Goal: Task Accomplishment & Management: Complete application form

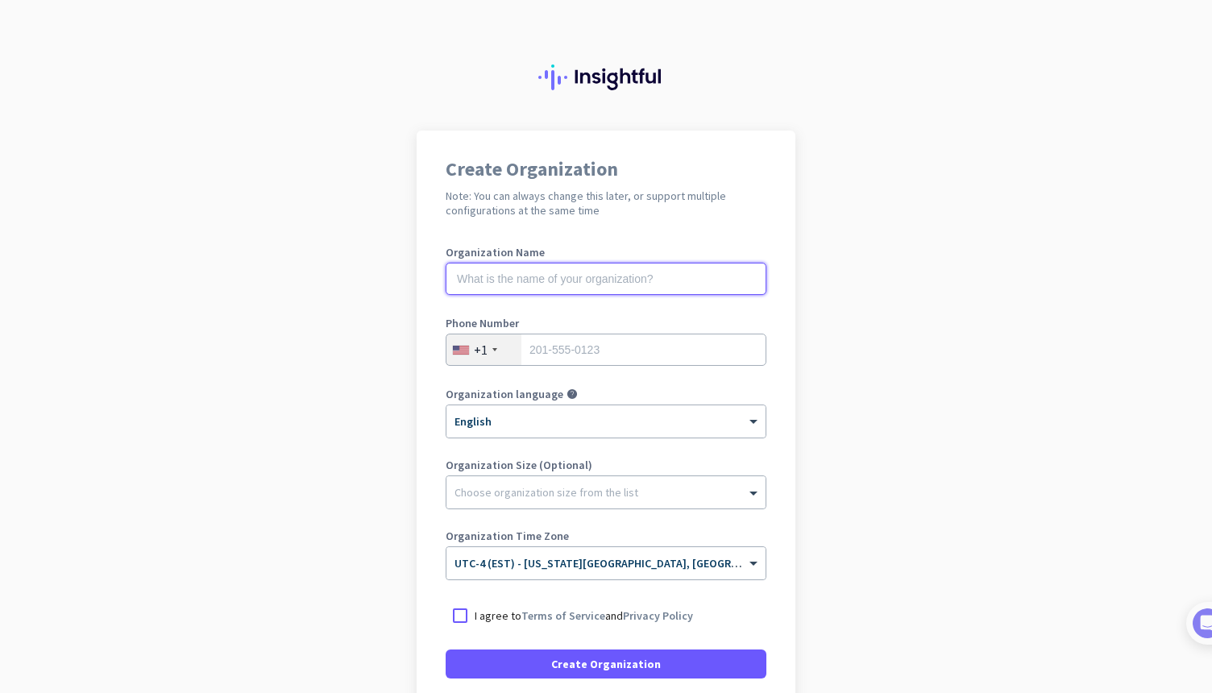
click at [535, 280] on input "text" at bounding box center [606, 279] width 321 height 32
type input "himalayanblacktea"
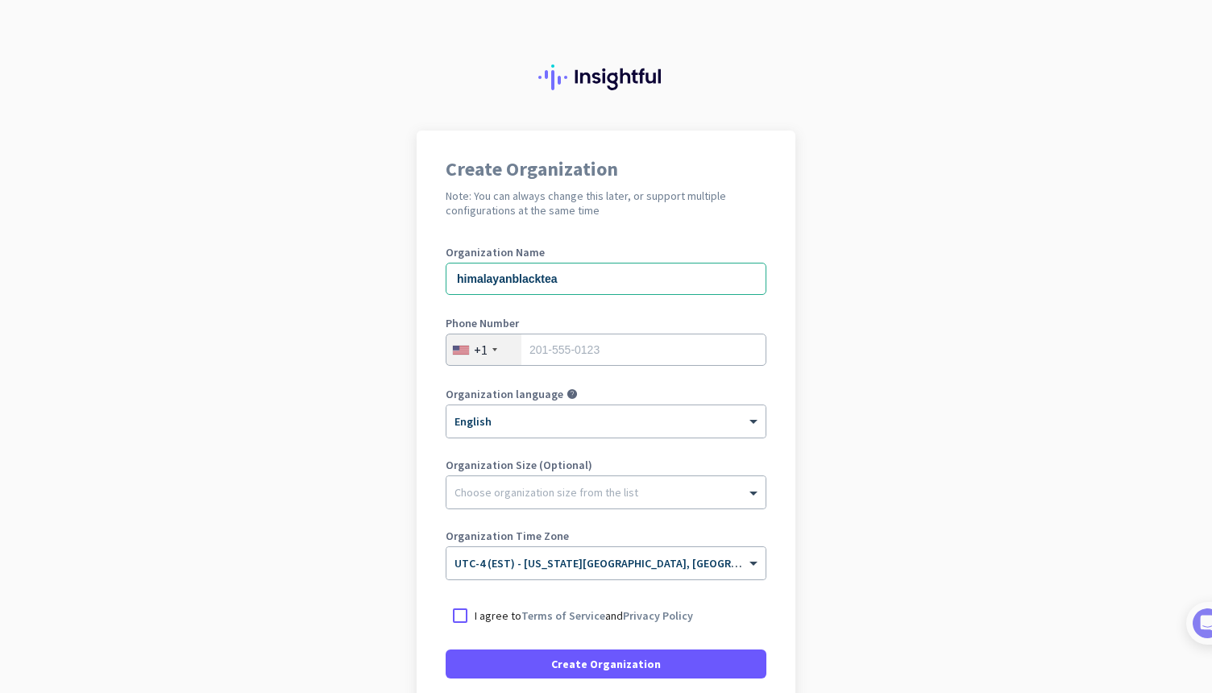
click at [502, 353] on div "+1" at bounding box center [483, 349] width 75 height 31
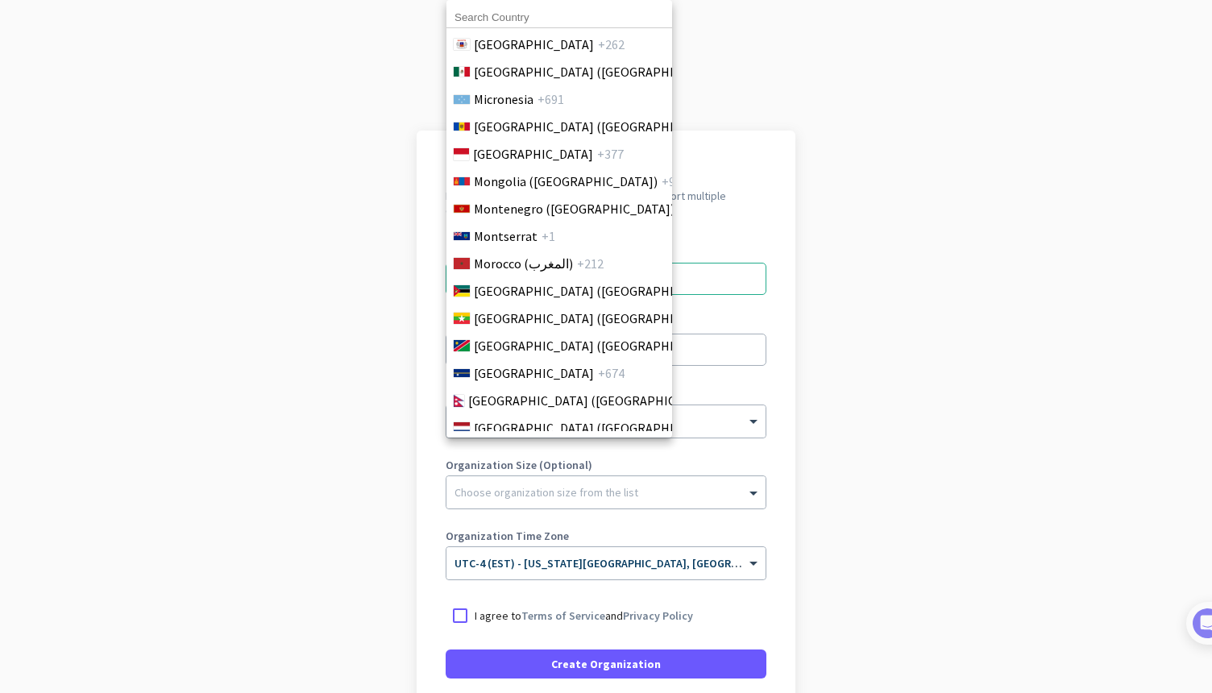
scroll to position [3919, 0]
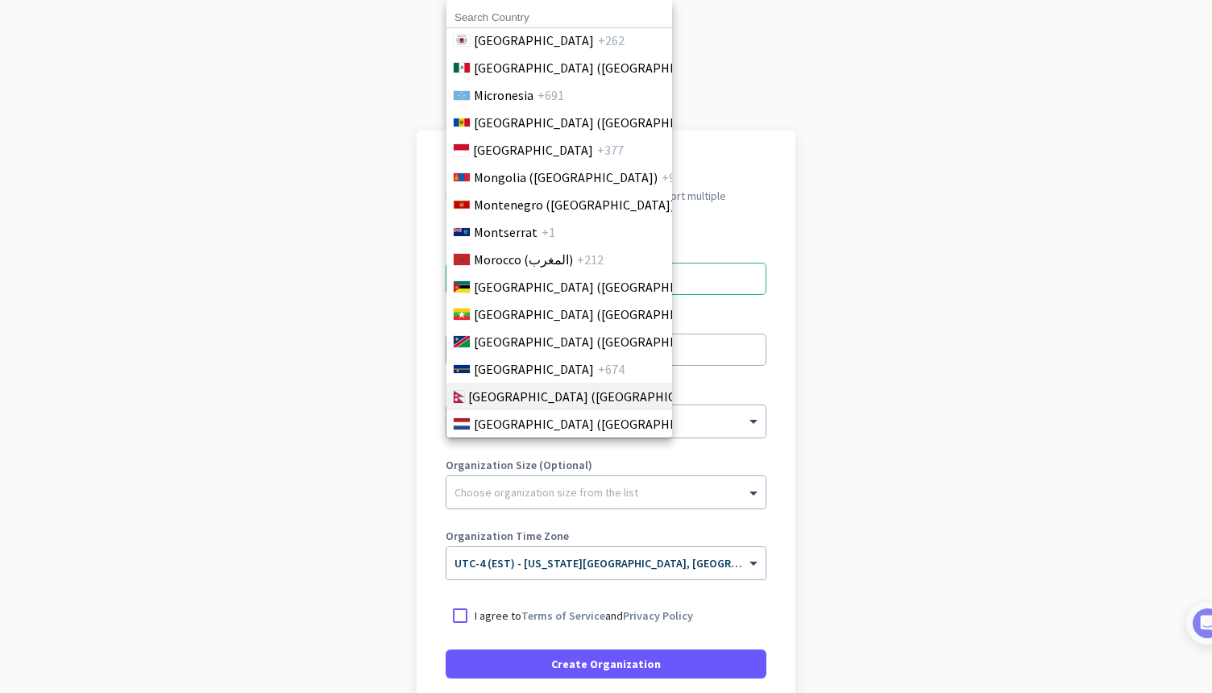
click at [503, 396] on span "[GEOGRAPHIC_DATA] ([GEOGRAPHIC_DATA])" at bounding box center [593, 396] width 251 height 19
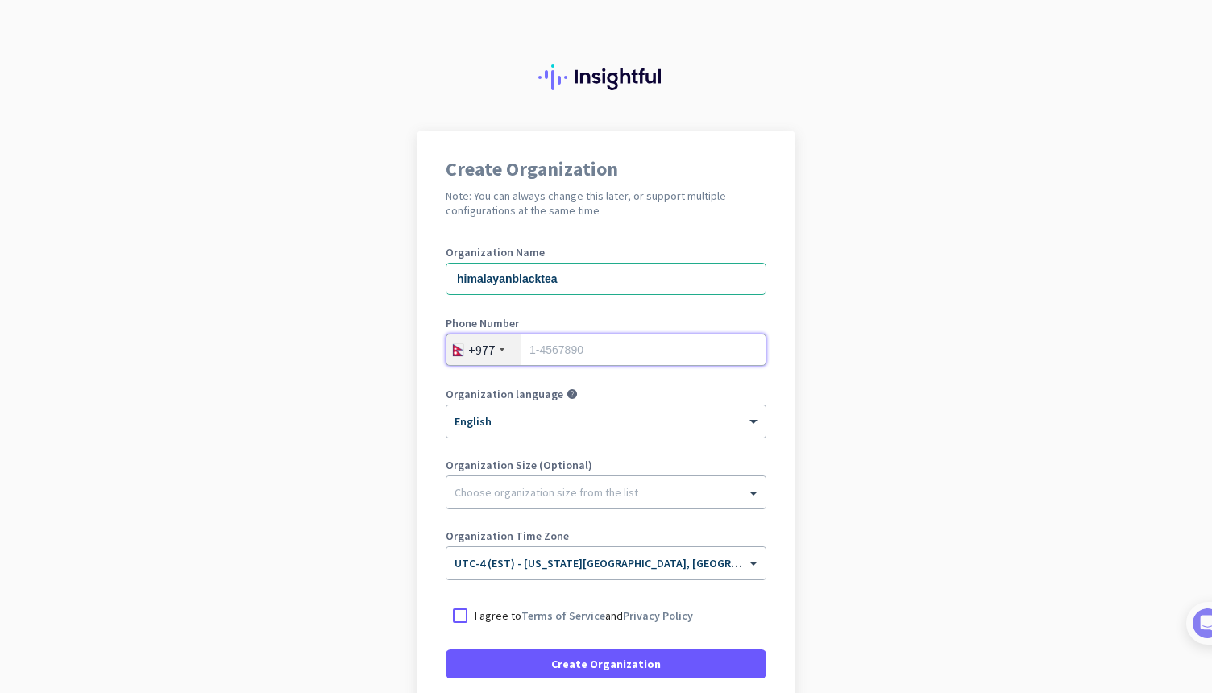
click at [599, 351] on input "tel" at bounding box center [606, 350] width 321 height 32
type input "9865408970"
click at [624, 412] on div at bounding box center [605, 416] width 319 height 14
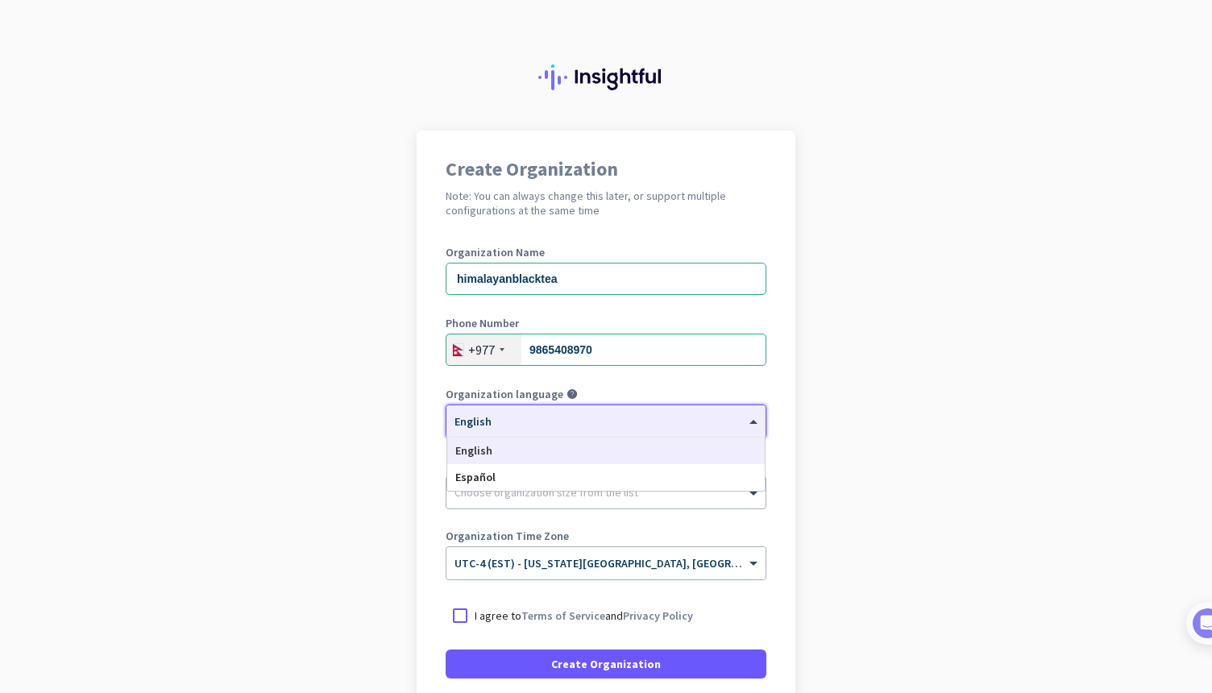
click at [566, 449] on div "English" at bounding box center [605, 450] width 317 height 27
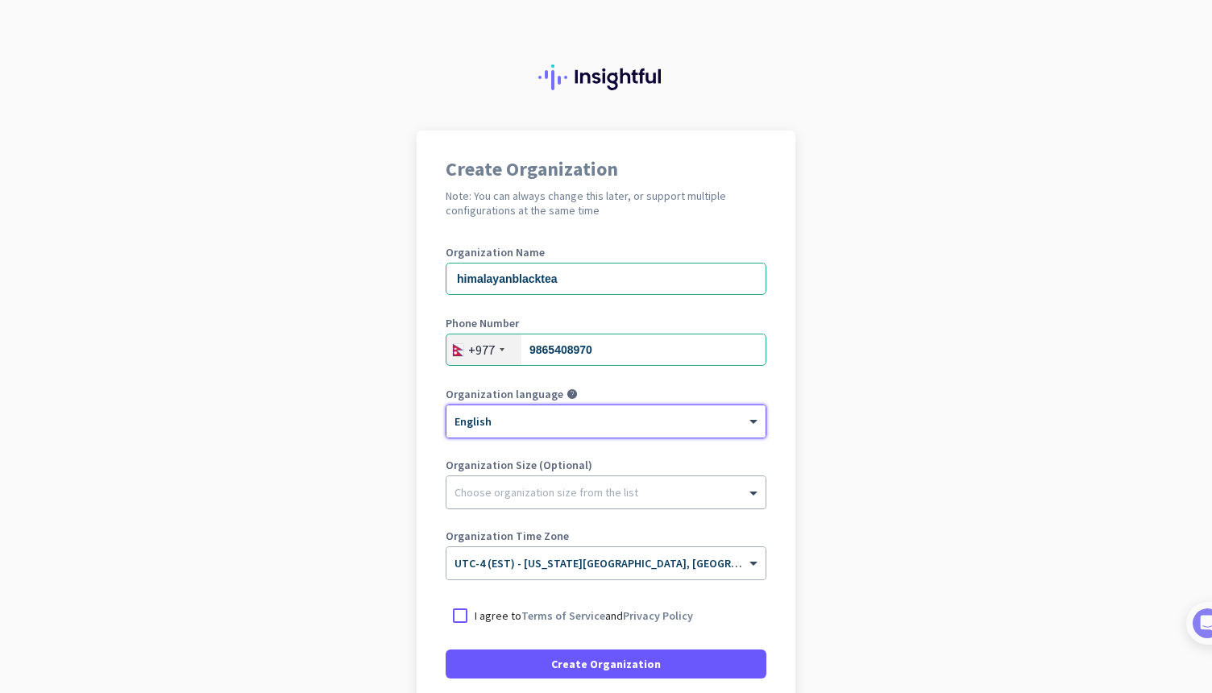
click at [588, 492] on div at bounding box center [605, 488] width 319 height 16
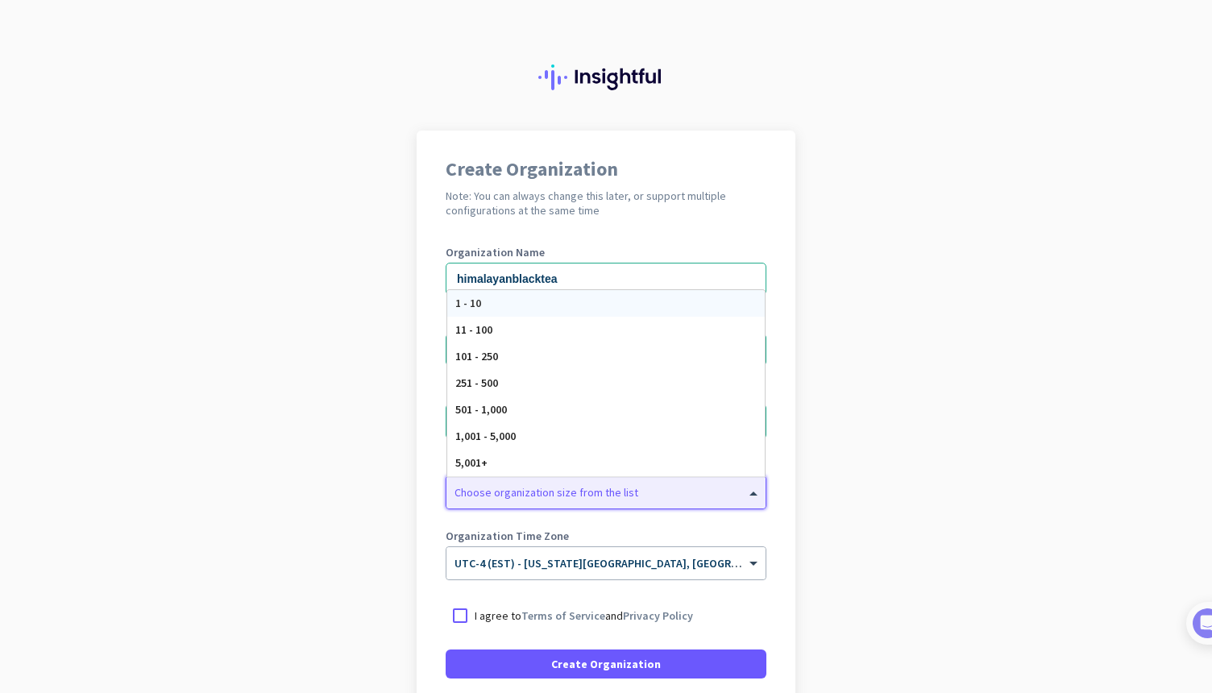
click at [554, 302] on div "1 - 10" at bounding box center [605, 303] width 317 height 27
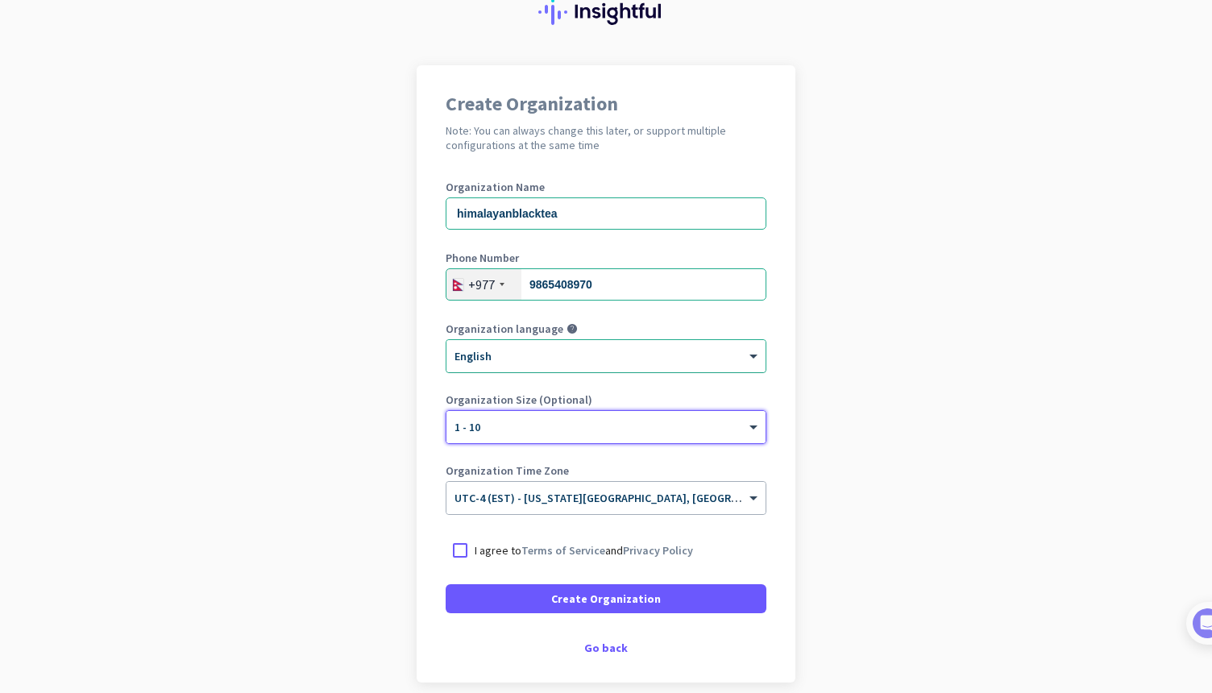
scroll to position [135, 0]
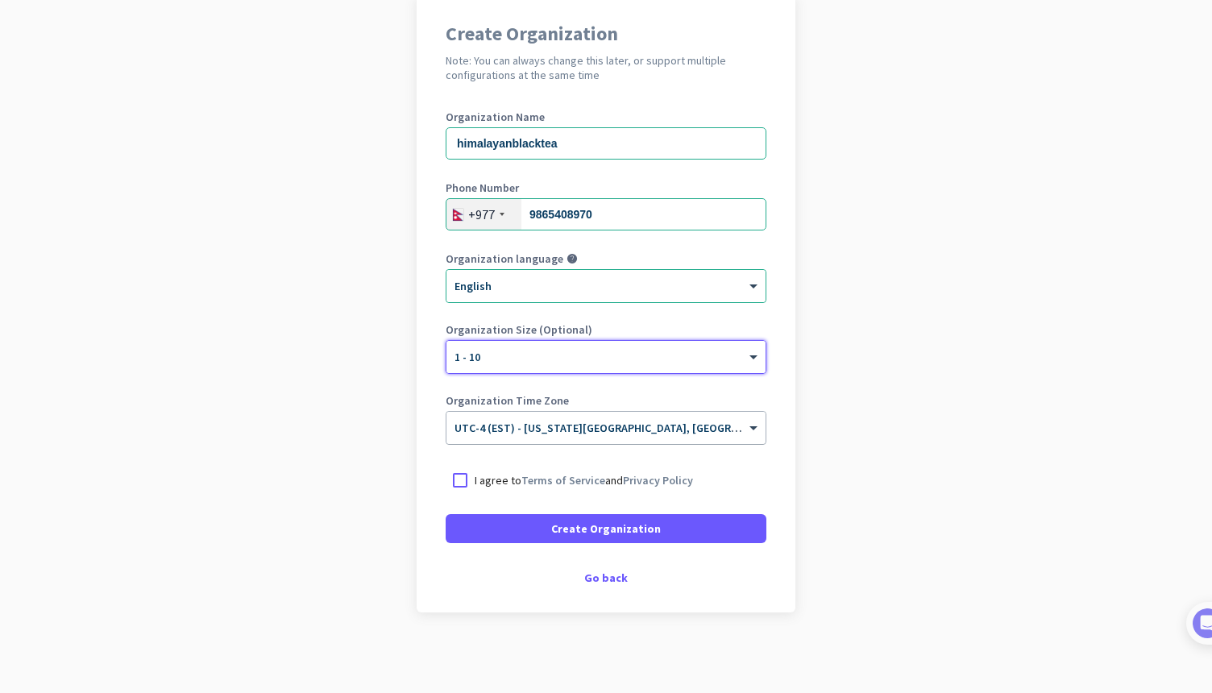
click at [479, 429] on span "UTC-4 (EST) - [US_STATE][GEOGRAPHIC_DATA], [GEOGRAPHIC_DATA], [GEOGRAPHIC_DATA]…" at bounding box center [734, 428] width 561 height 15
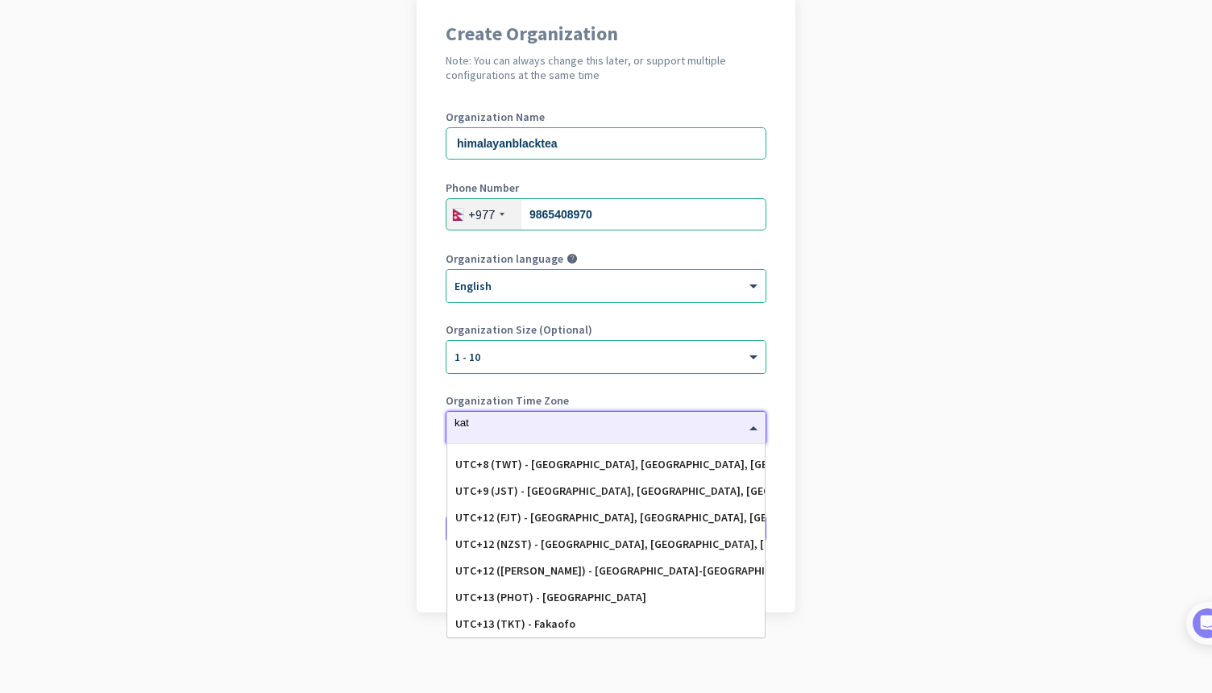
scroll to position [0, 0]
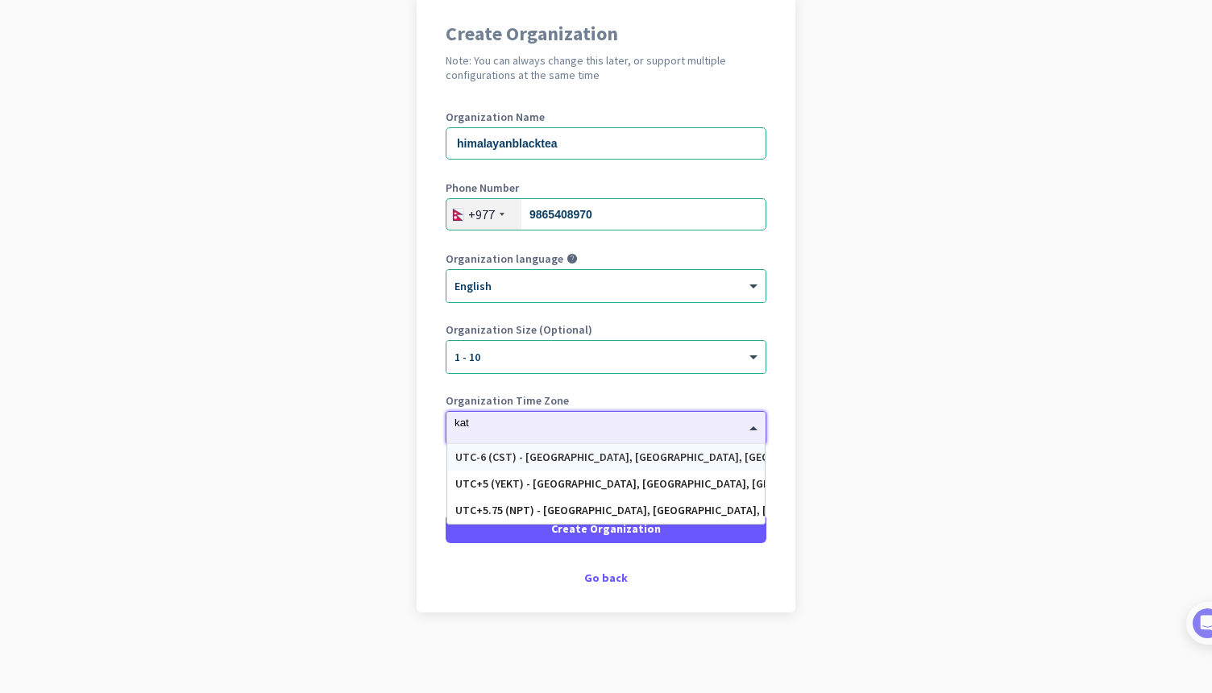
type input "[DEMOGRAPHIC_DATA]"
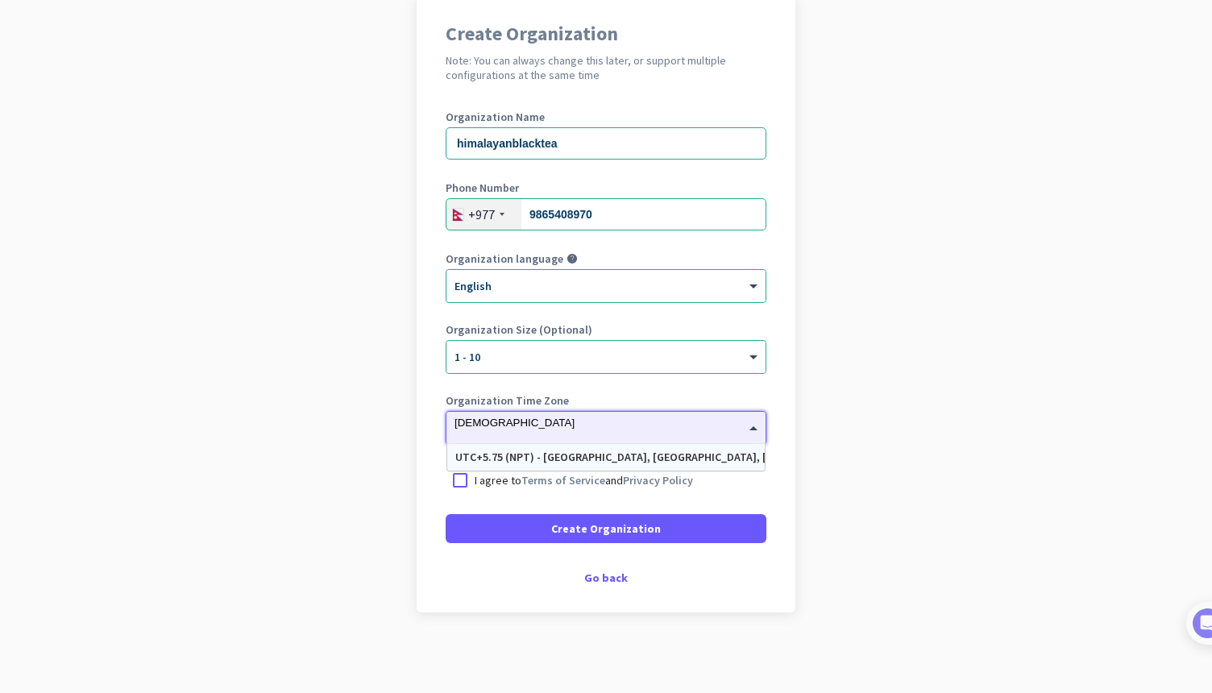
click at [533, 452] on div "UTC+5.75 (NPT) - [GEOGRAPHIC_DATA], [GEOGRAPHIC_DATA], [GEOGRAPHIC_DATA], [GEOG…" at bounding box center [605, 457] width 301 height 14
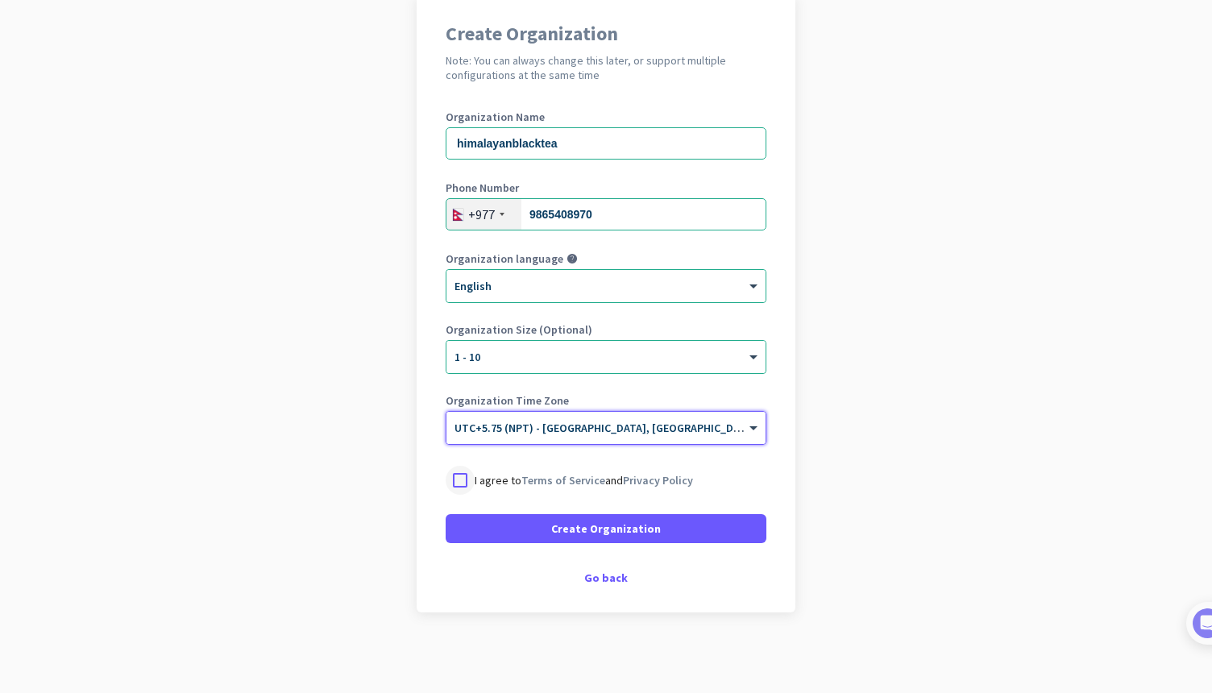
click at [458, 476] on div at bounding box center [460, 480] width 29 height 29
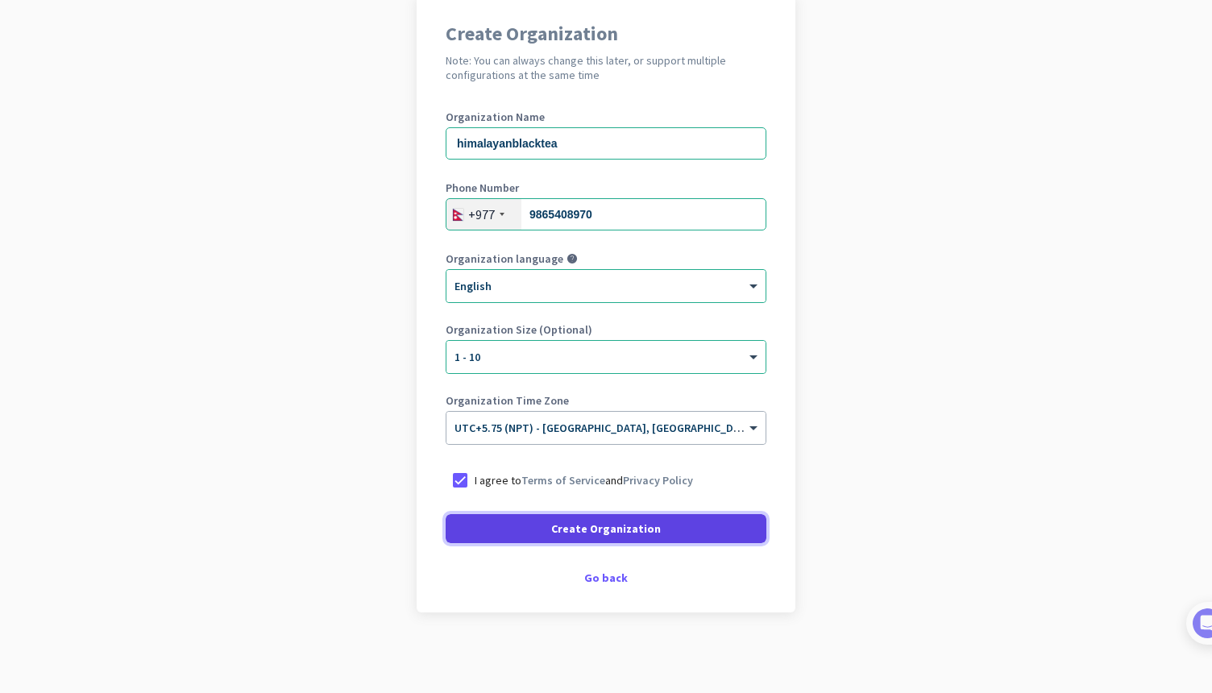
click at [569, 537] on span at bounding box center [606, 528] width 321 height 39
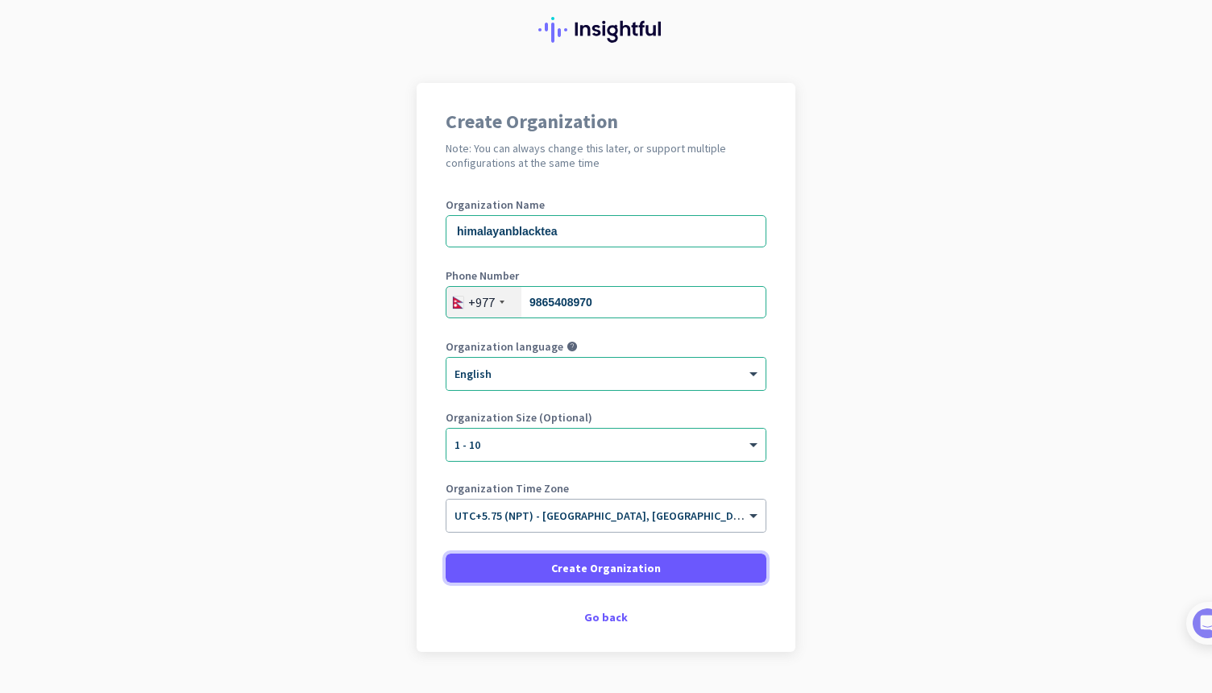
scroll to position [40, 0]
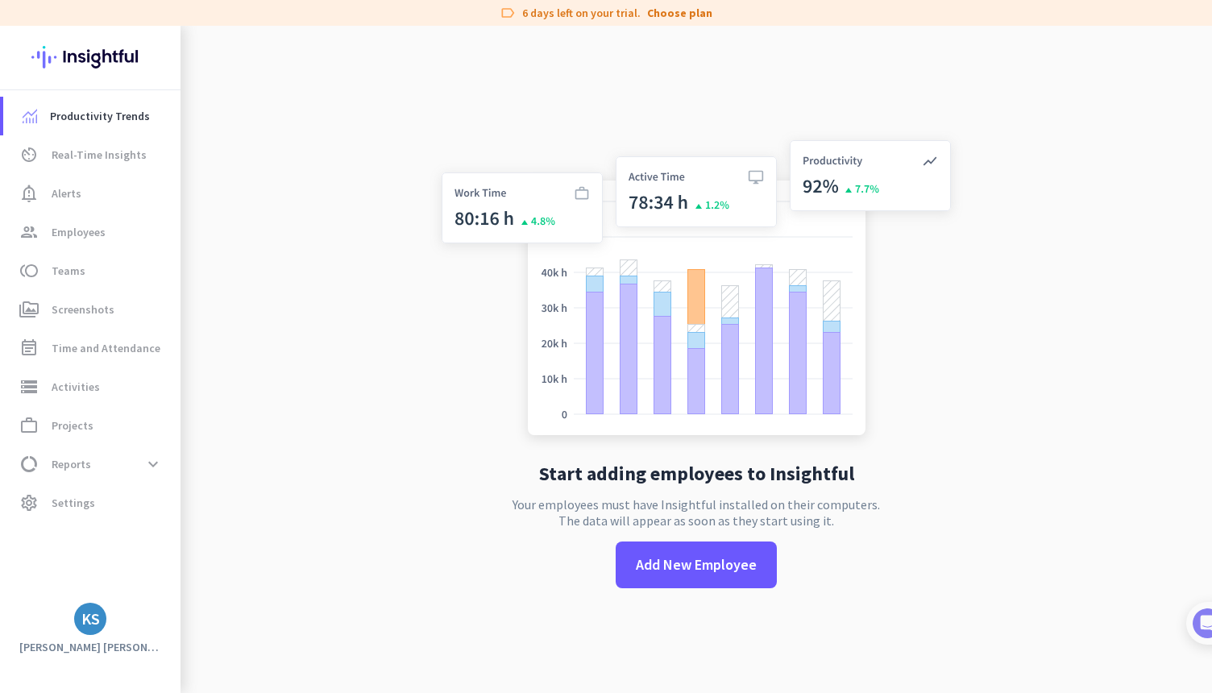
click at [489, 454] on div "Start adding employees to Insightful Your employees must have Insightful instal…" at bounding box center [695, 372] width 533 height 693
click at [389, 449] on app-no-employees "Start adding employees to Insightful Your employees must have Insightful instal…" at bounding box center [695, 372] width 1031 height 693
click at [326, 363] on app-no-employees "Start adding employees to Insightful Your employees must have Insightful instal…" at bounding box center [695, 372] width 1031 height 693
click at [106, 500] on span "settings Settings" at bounding box center [91, 502] width 151 height 19
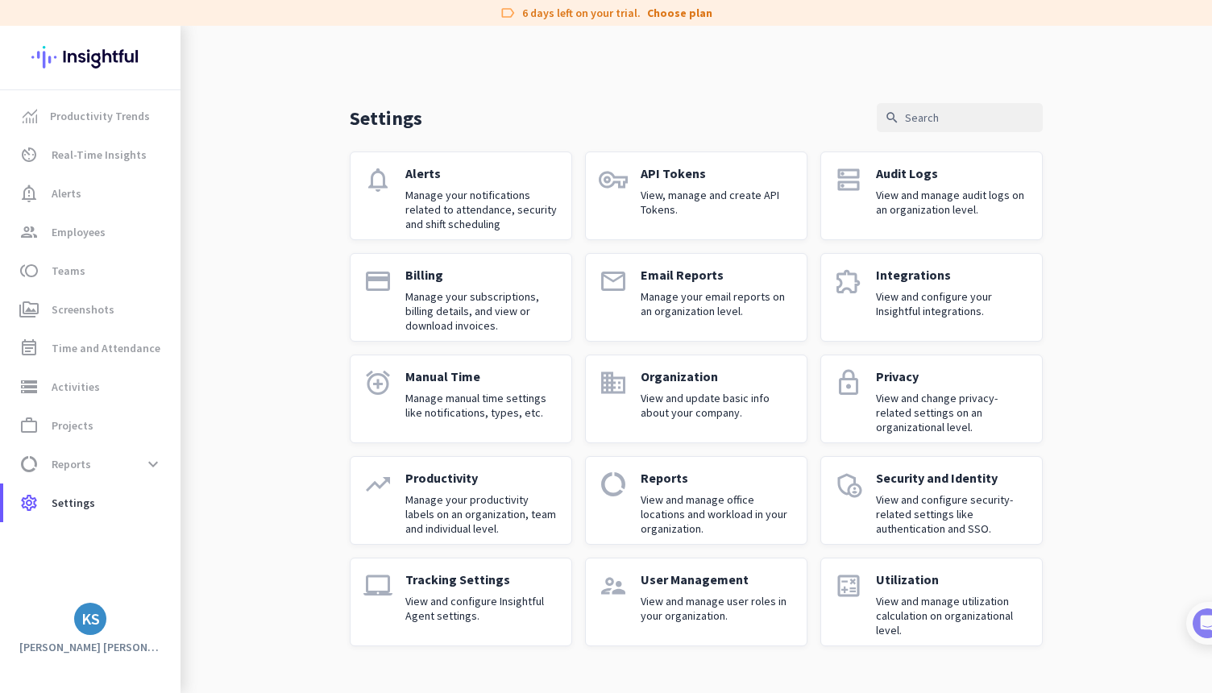
click at [936, 279] on p "Integrations" at bounding box center [952, 275] width 153 height 16
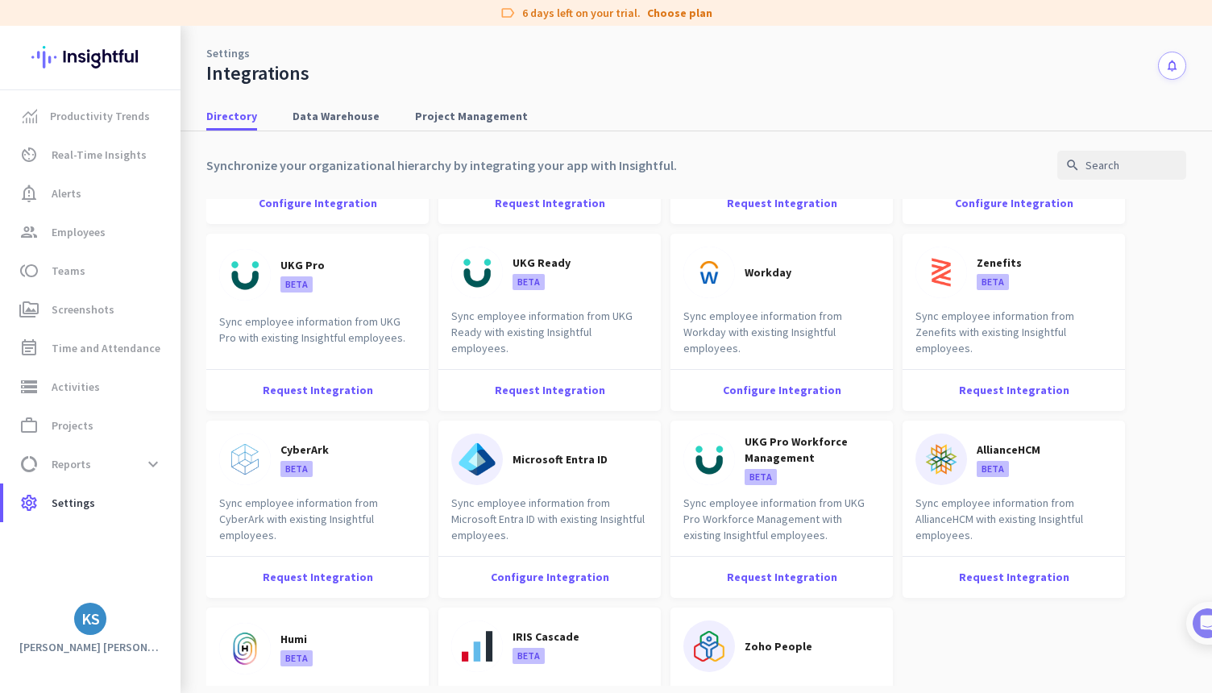
scroll to position [2042, 0]
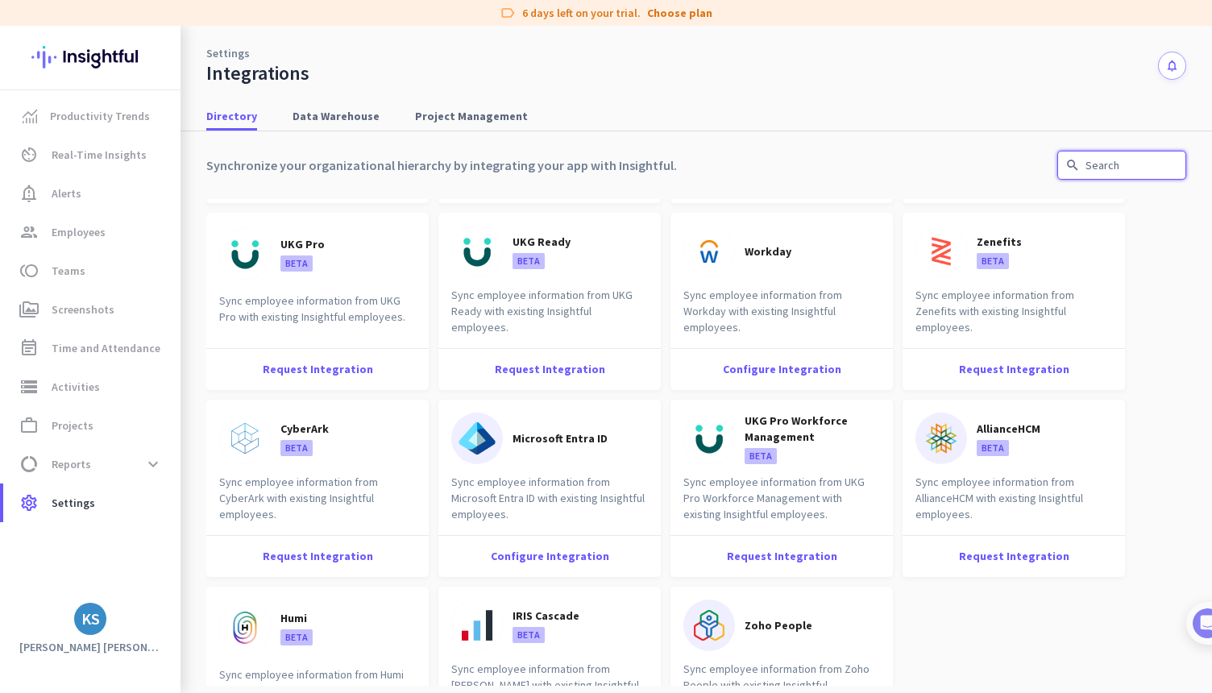
click at [1103, 162] on input "text" at bounding box center [1121, 165] width 129 height 29
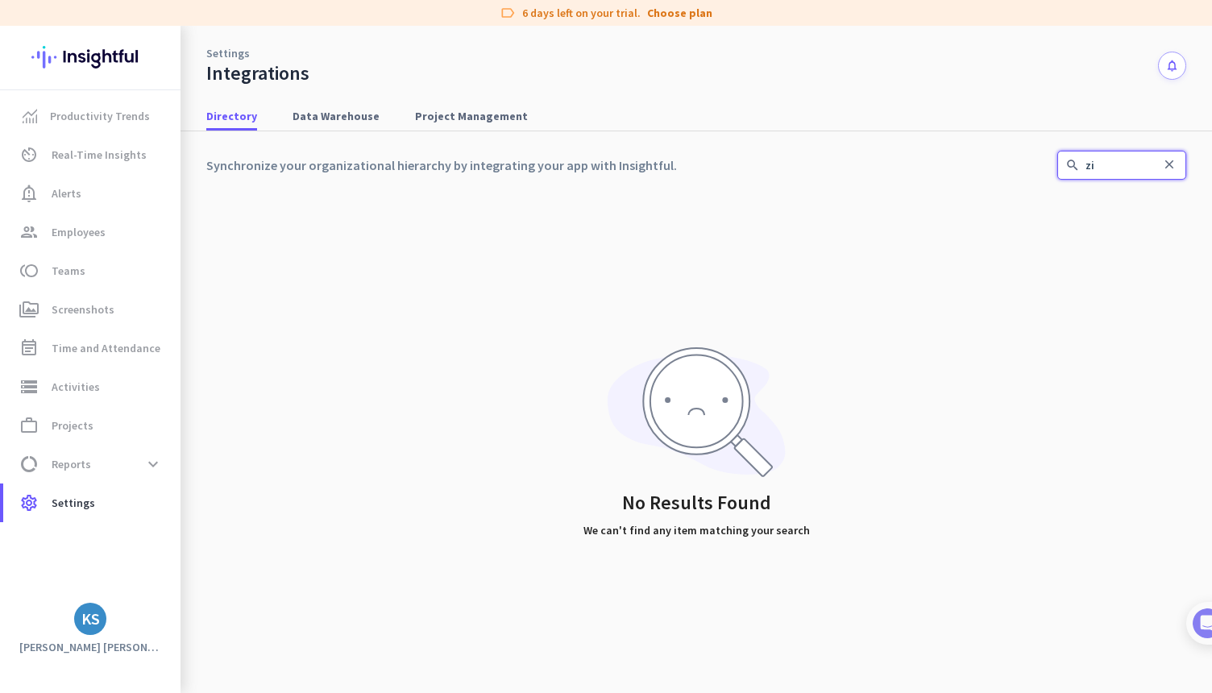
type input "z"
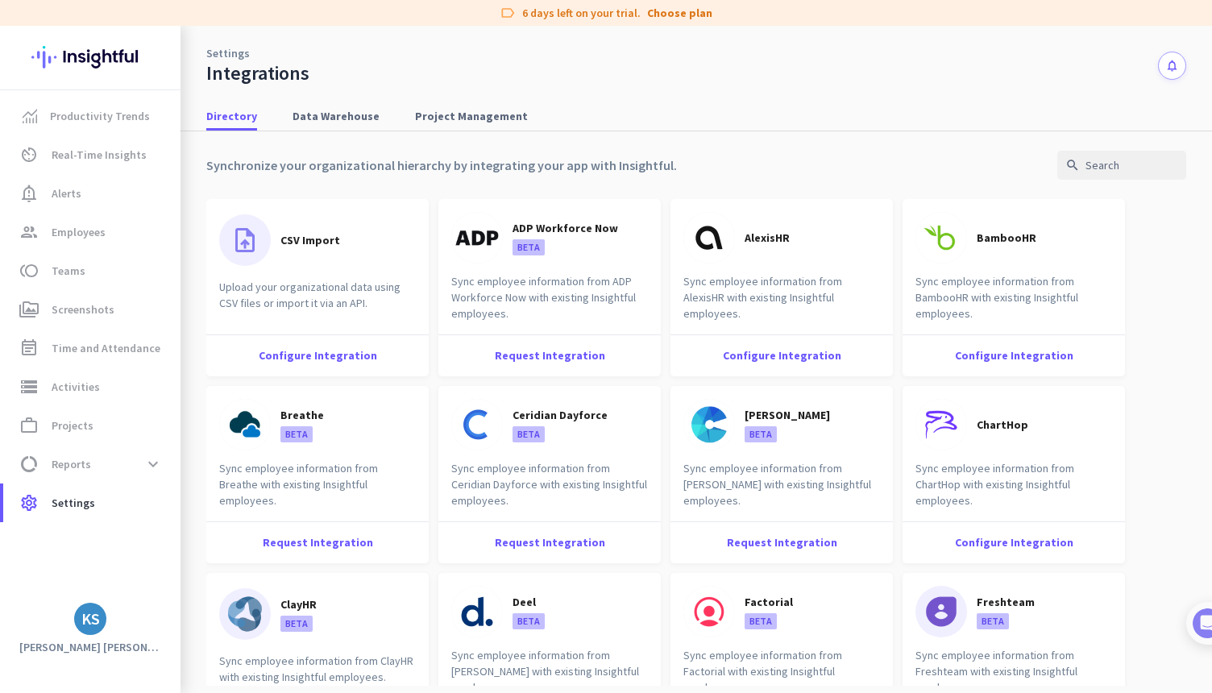
click at [893, 105] on div "Directory Data Warehouse Project Management" at bounding box center [695, 117] width 1031 height 30
click at [321, 122] on span "Data Warehouse" at bounding box center [335, 116] width 87 height 16
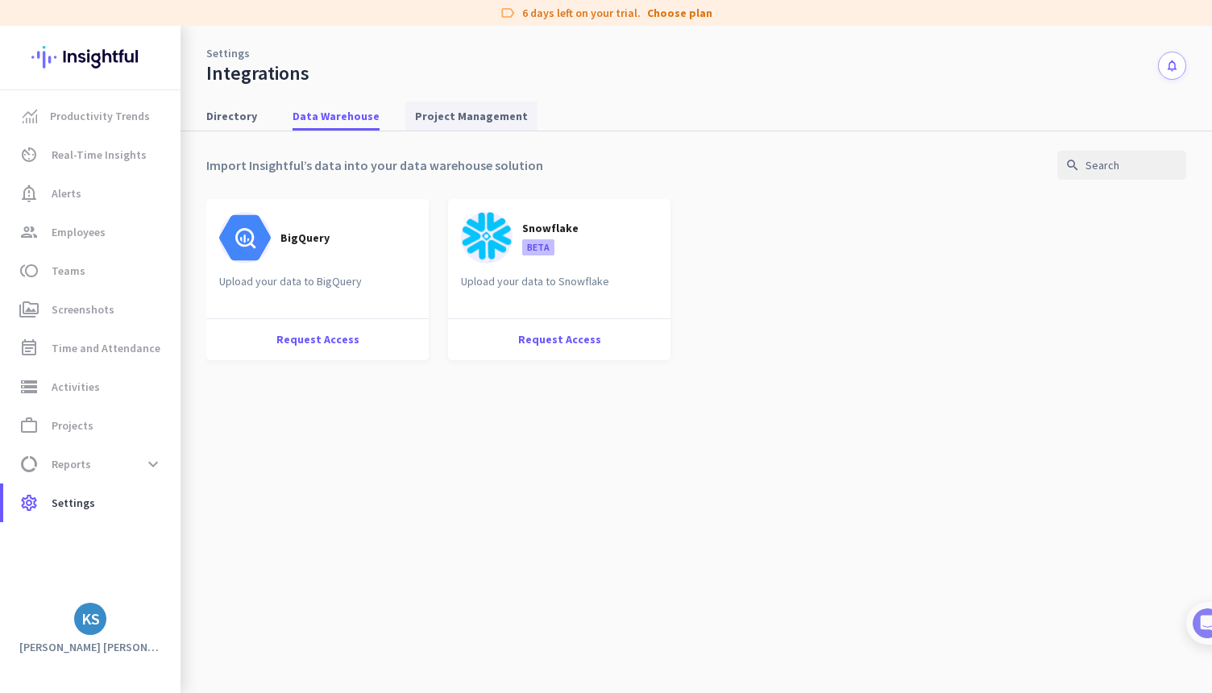
click at [448, 115] on span "Project Management" at bounding box center [471, 116] width 113 height 16
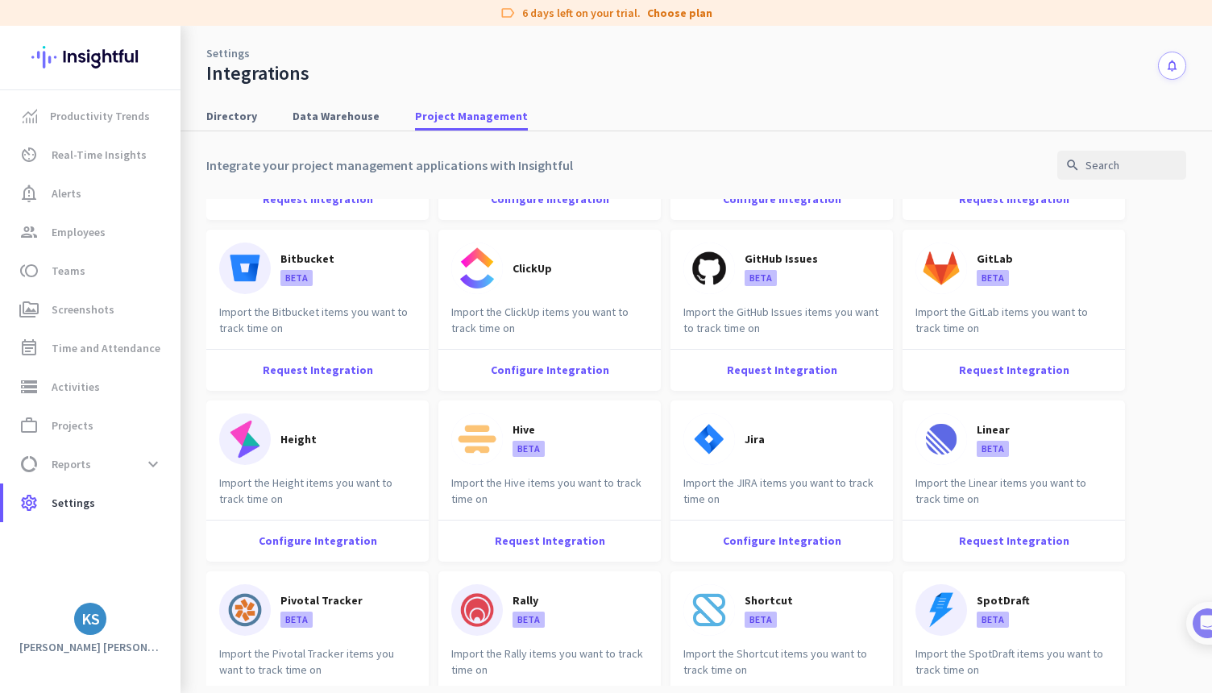
scroll to position [147, 0]
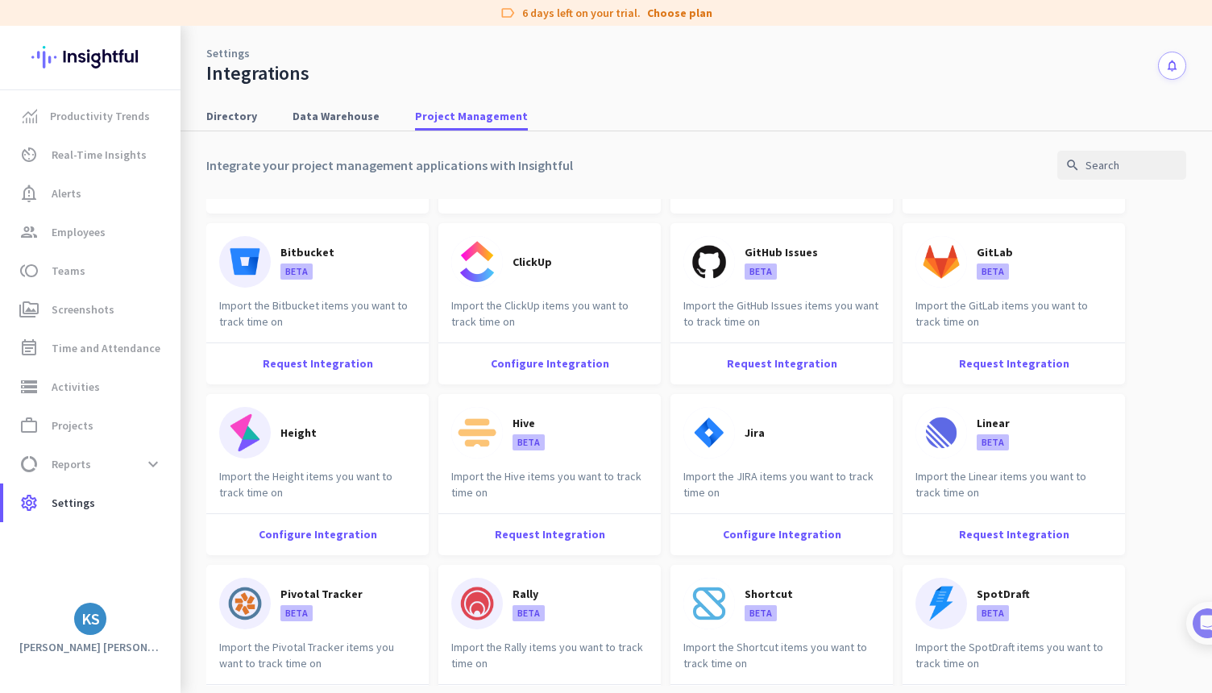
click at [796, 435] on div "Jira" at bounding box center [781, 431] width 222 height 74
click at [778, 533] on div "Configure Integration" at bounding box center [781, 534] width 222 height 42
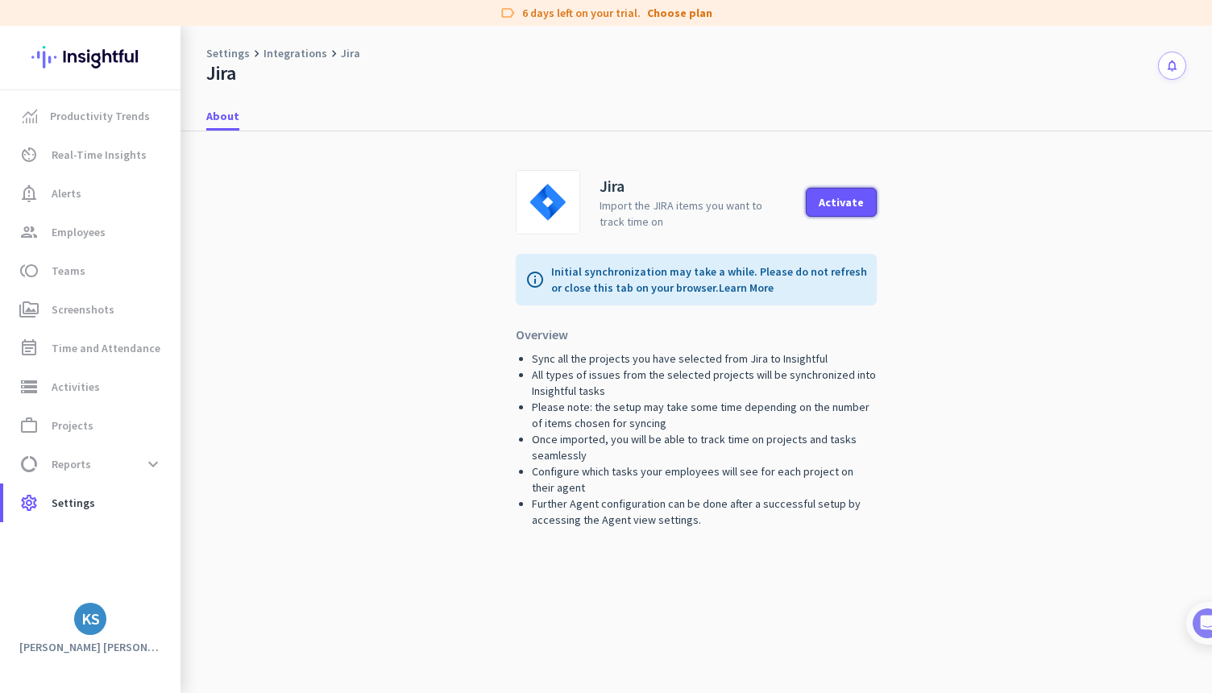
click at [841, 201] on div "Activate" at bounding box center [841, 202] width 45 height 11
